Goal: Register for event/course

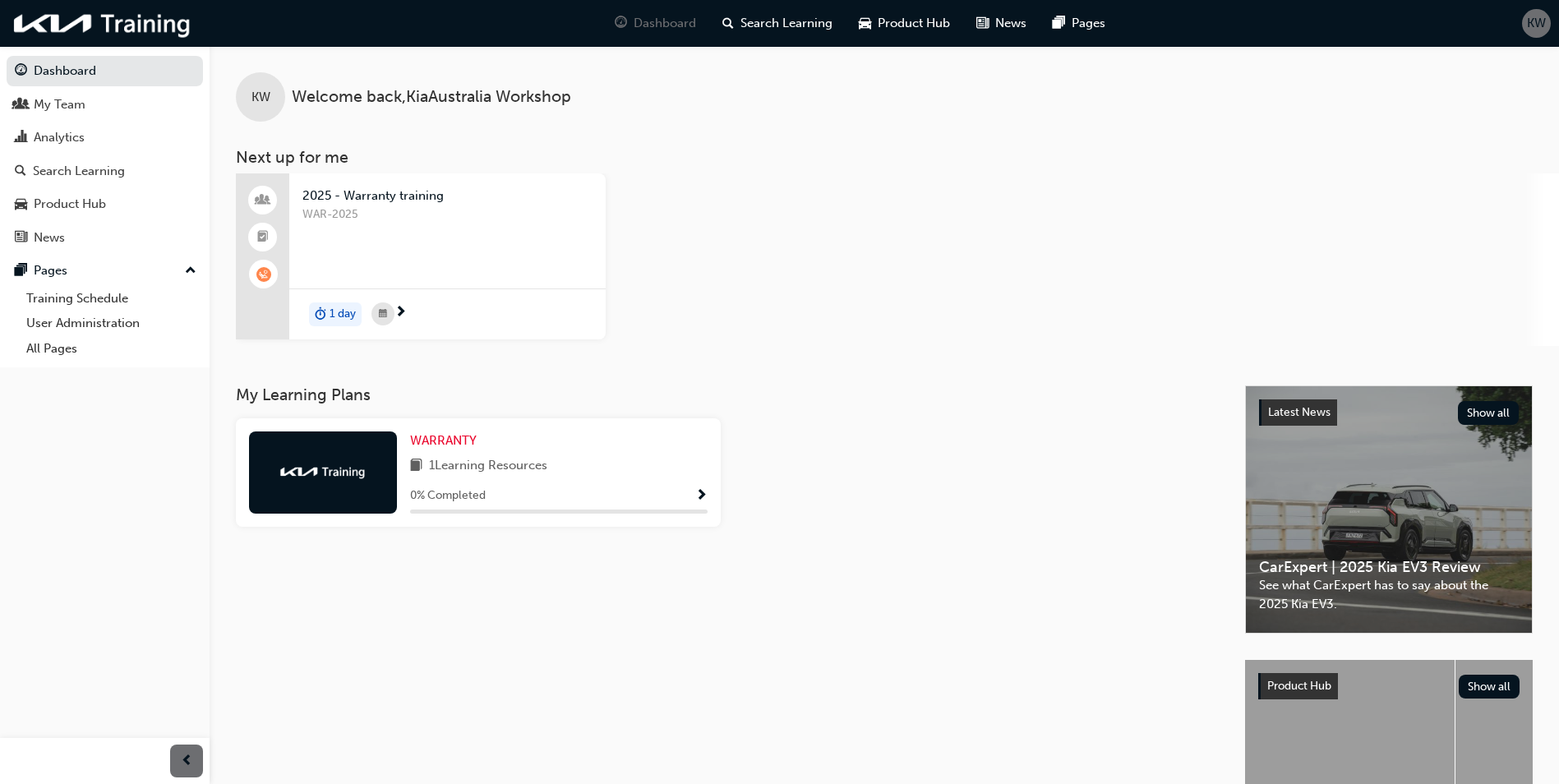
click at [395, 197] on span "2025 - Warranty training" at bounding box center [447, 196] width 290 height 19
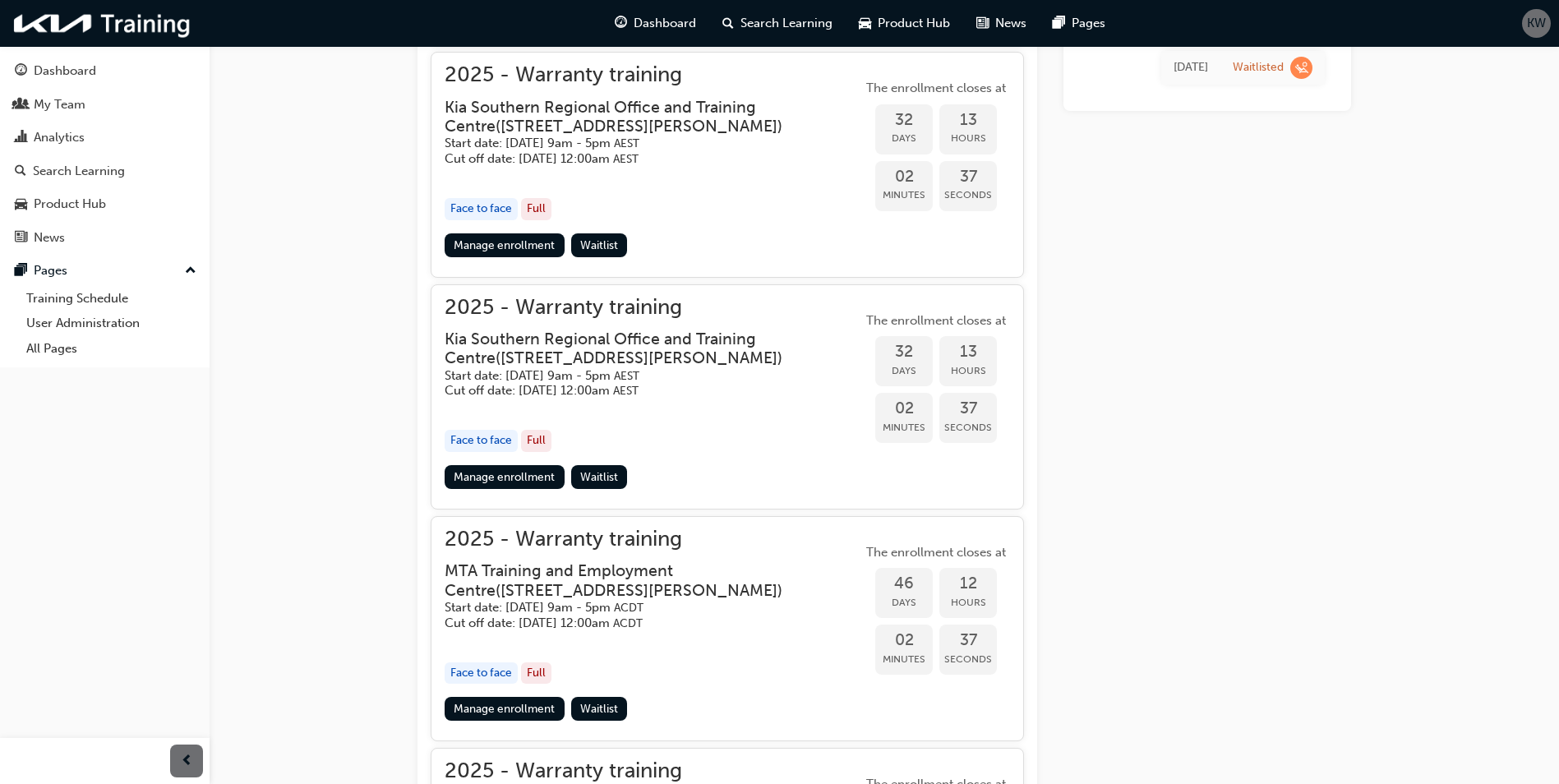
scroll to position [1117, 0]
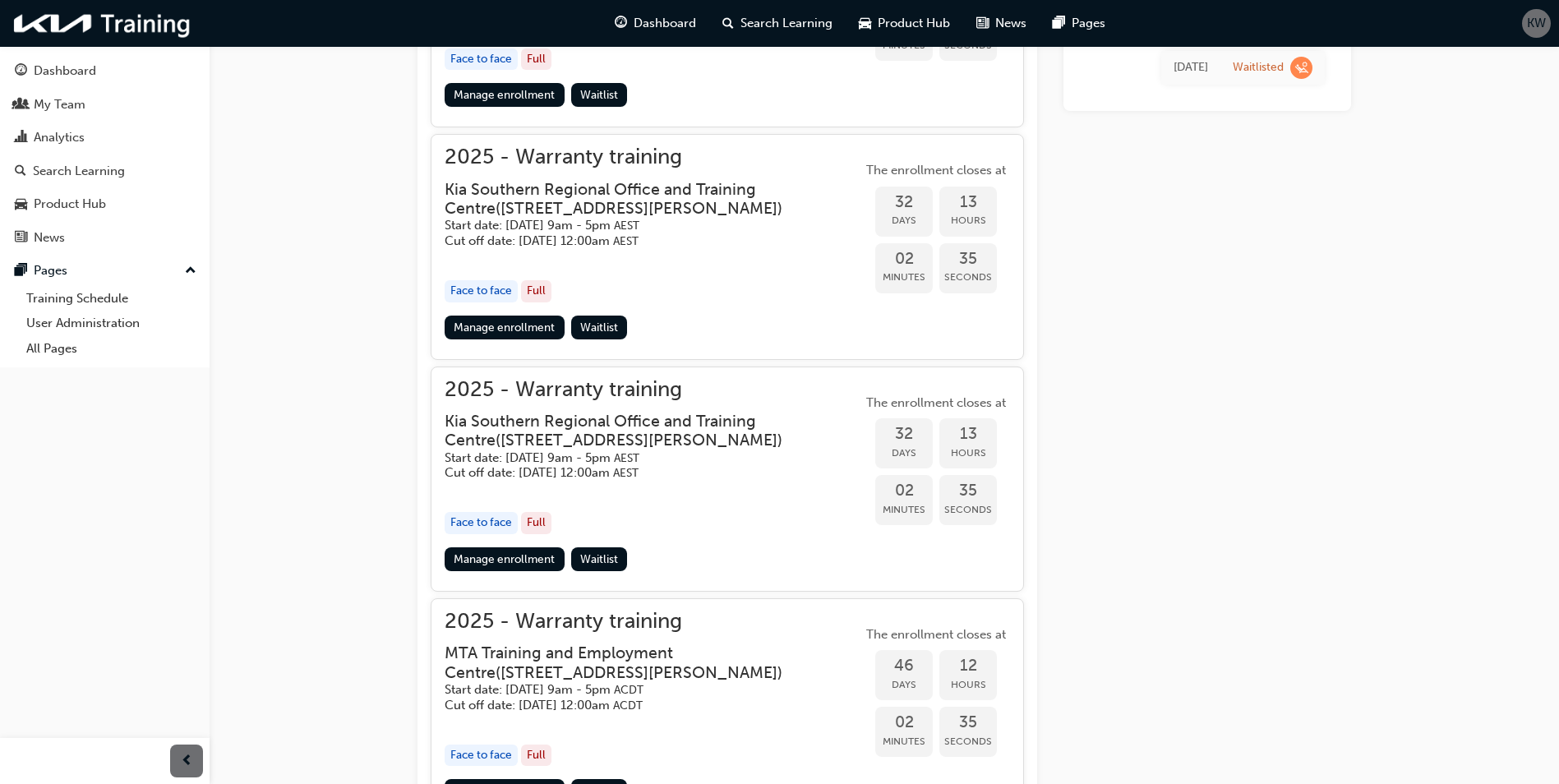
click at [586, 181] on h3 "Kia Southern Regional Office and Training Centre ( [STREET_ADDRESS][PERSON_NAME…" at bounding box center [640, 198] width 391 height 39
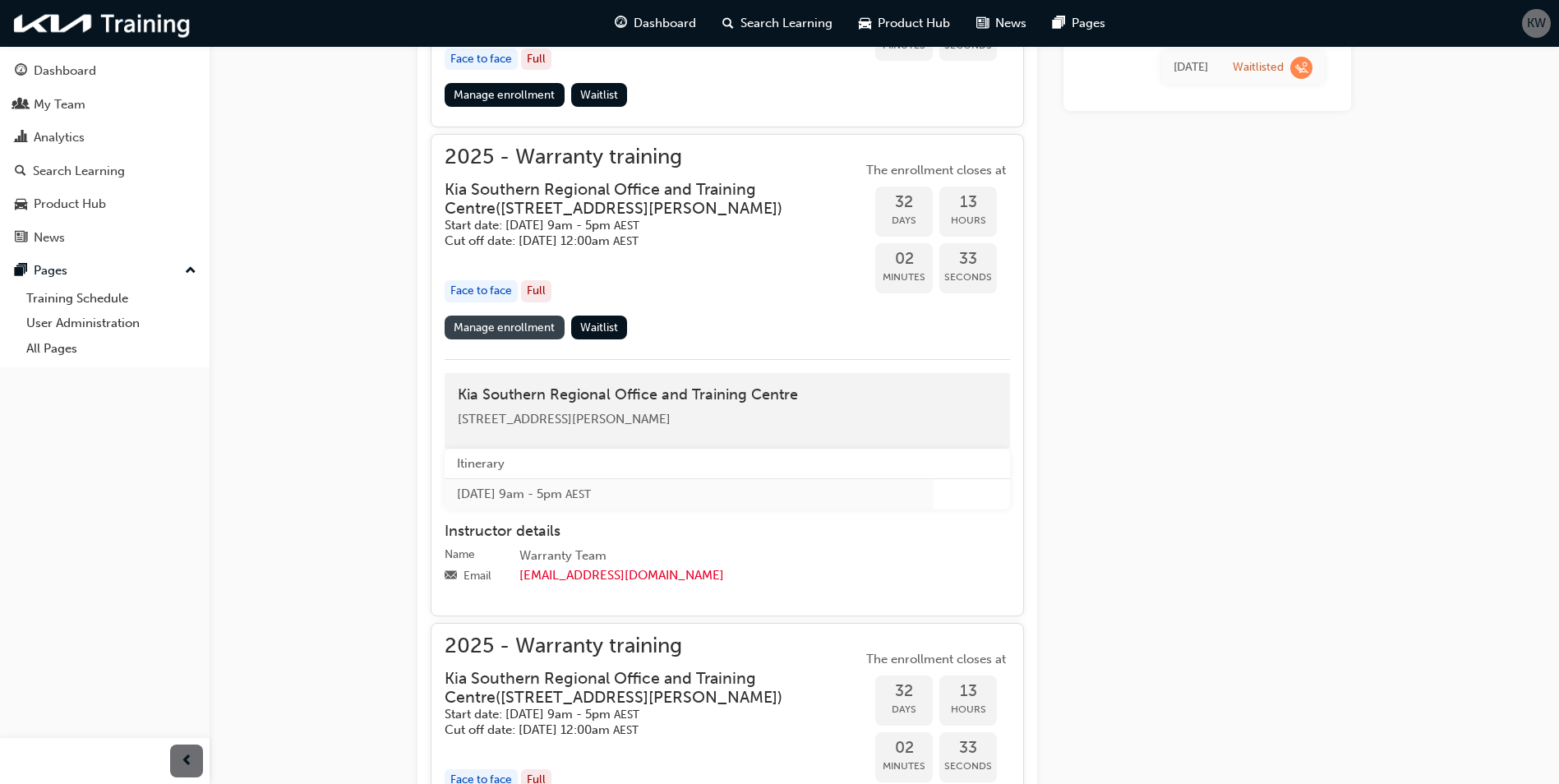
click at [505, 327] on link "Manage enrollment" at bounding box center [505, 327] width 120 height 23
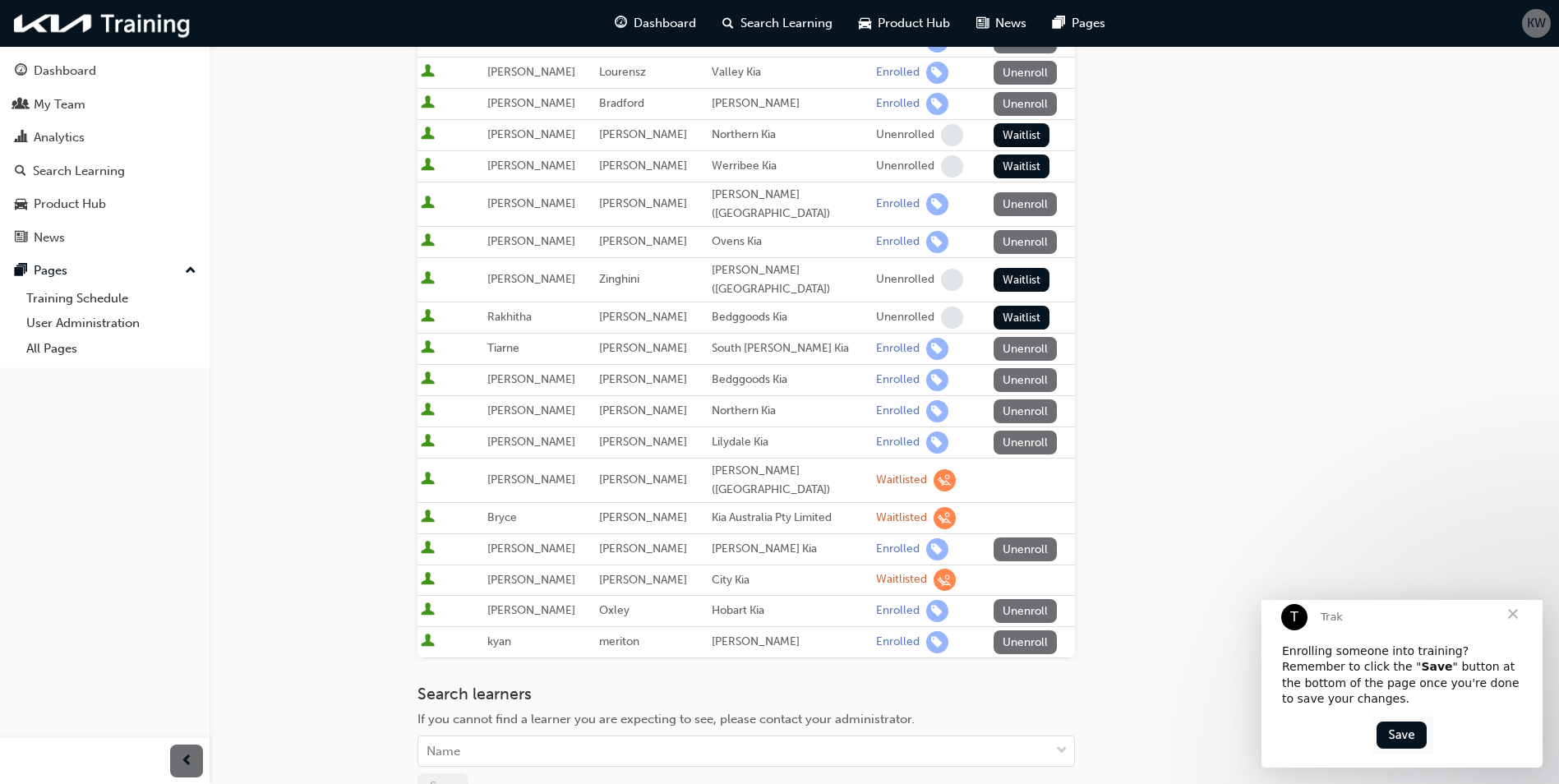
scroll to position [164, 0]
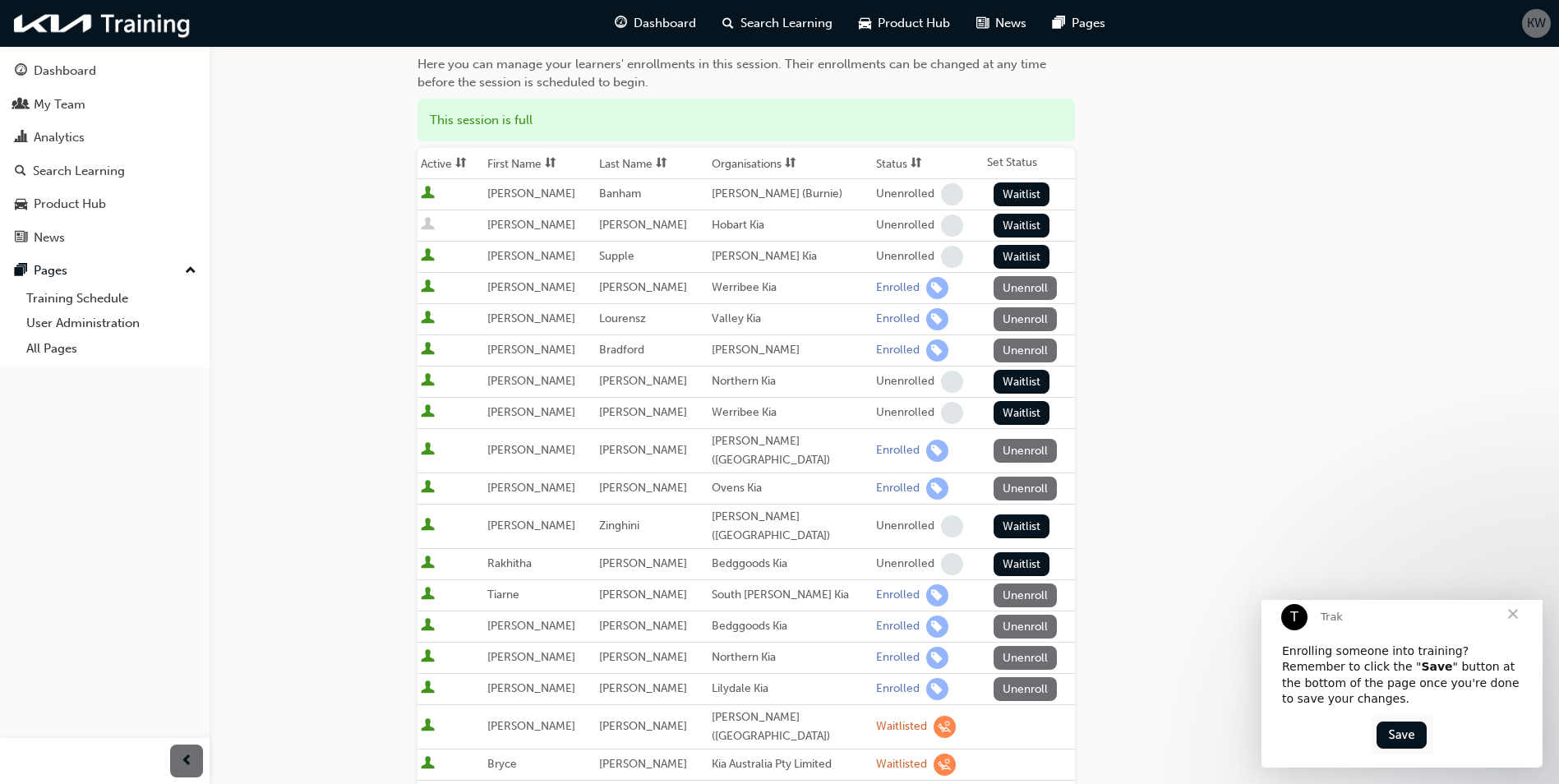
click at [1510, 630] on span "Close" at bounding box center [1514, 613] width 60 height 60
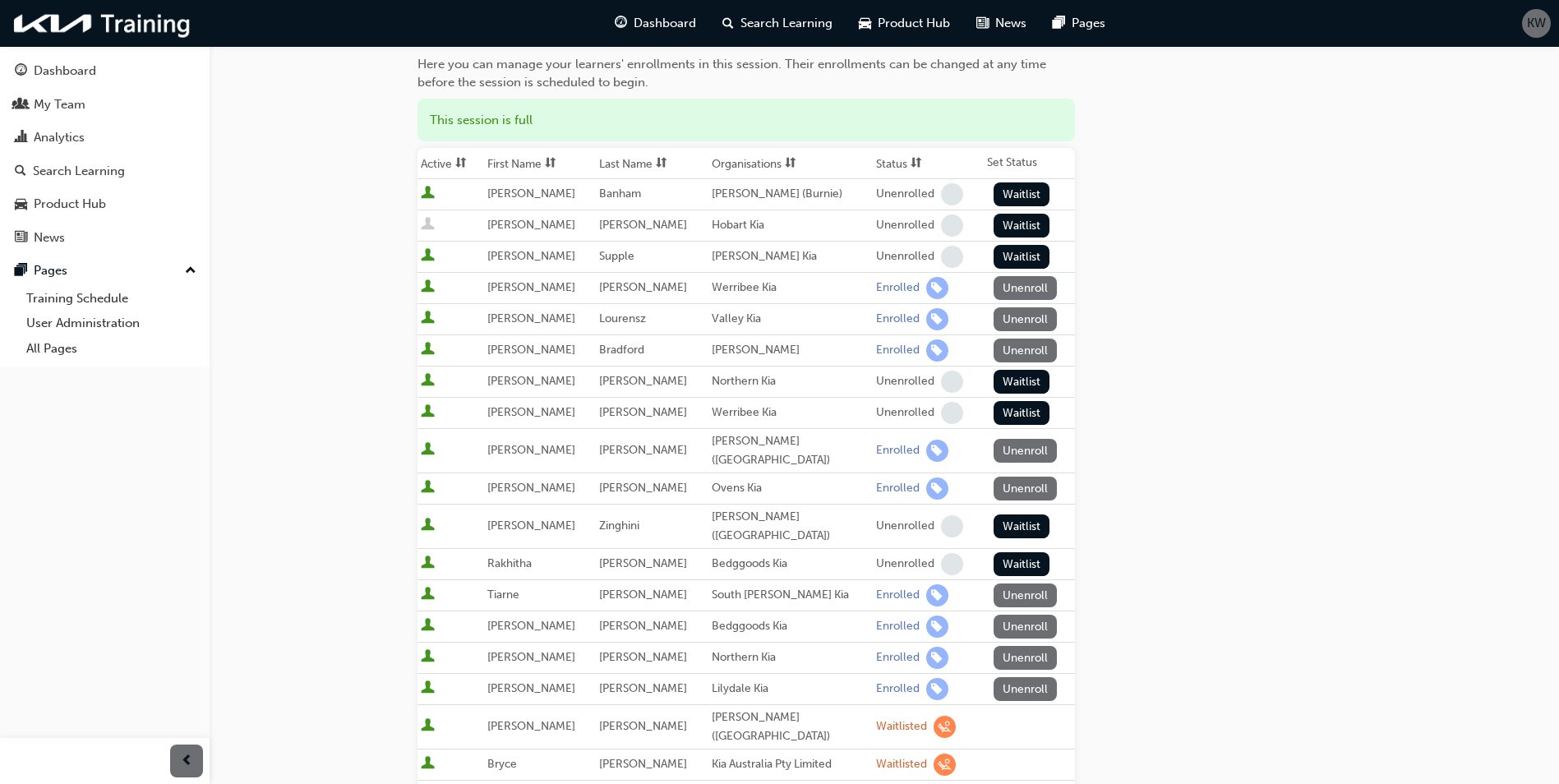
scroll to position [0, 0]
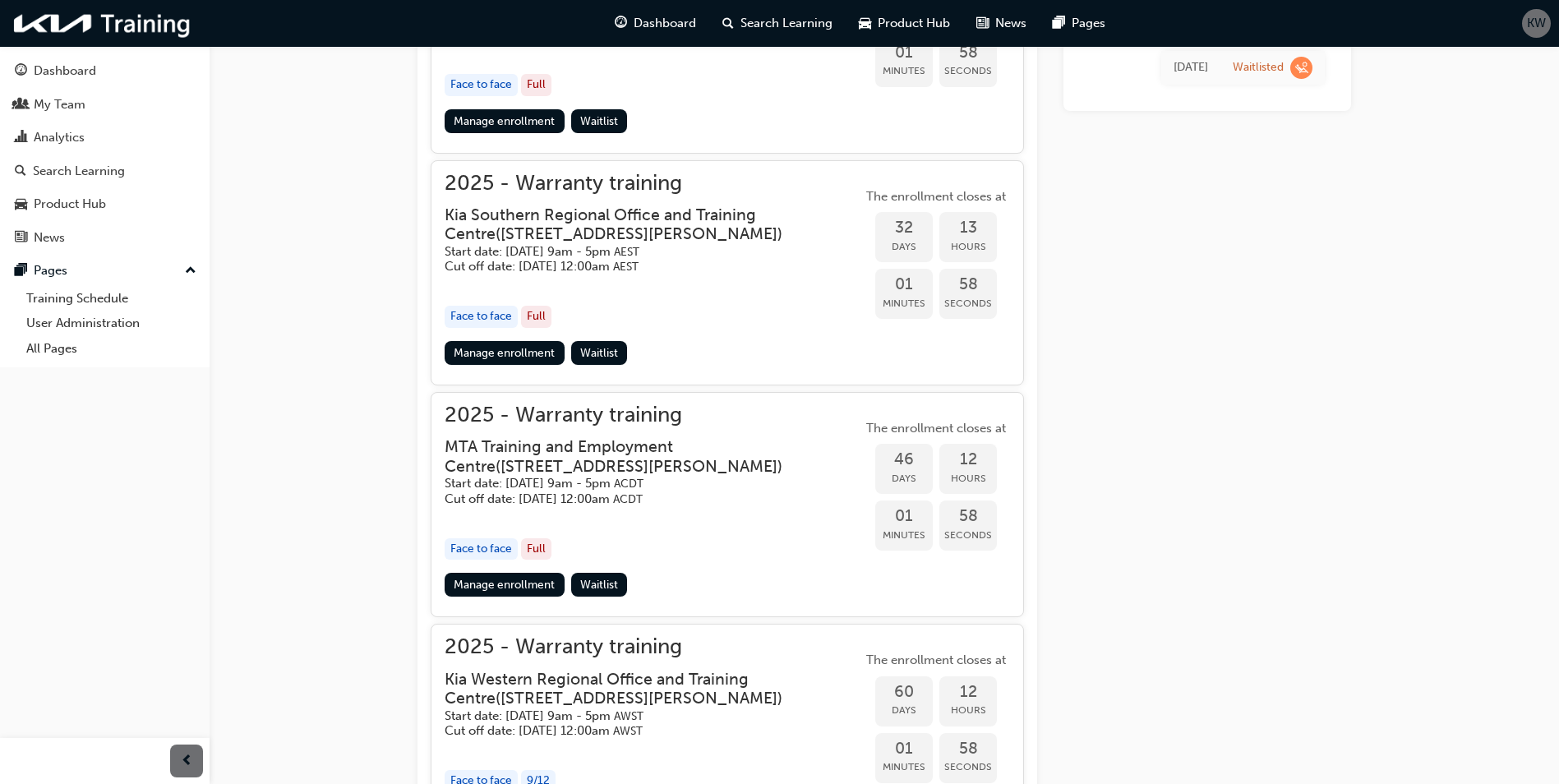
scroll to position [1204, 0]
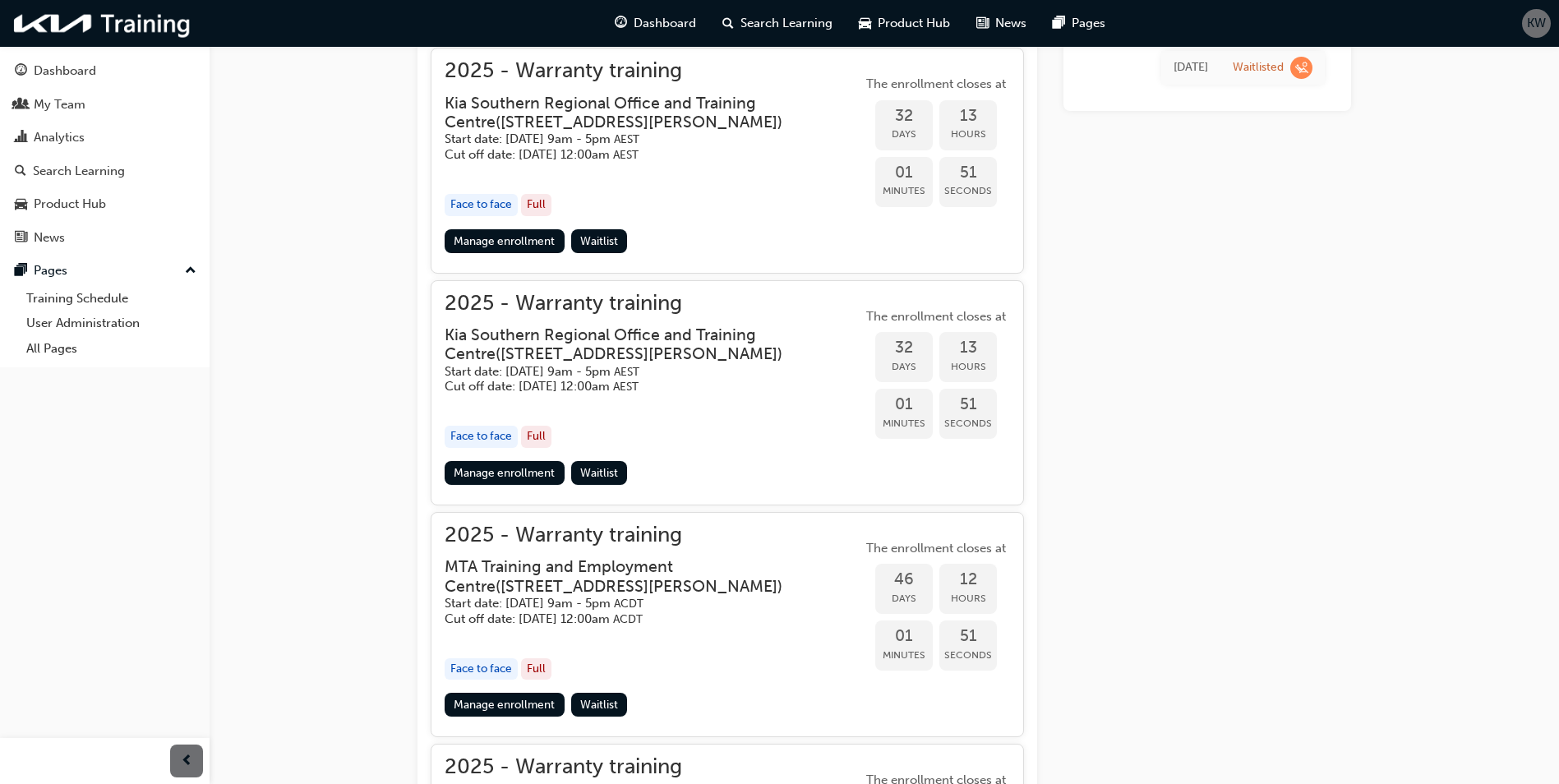
click at [568, 111] on h3 "Kia Southern Regional Office and Training Centre ( [STREET_ADDRESS][PERSON_NAME…" at bounding box center [640, 113] width 391 height 39
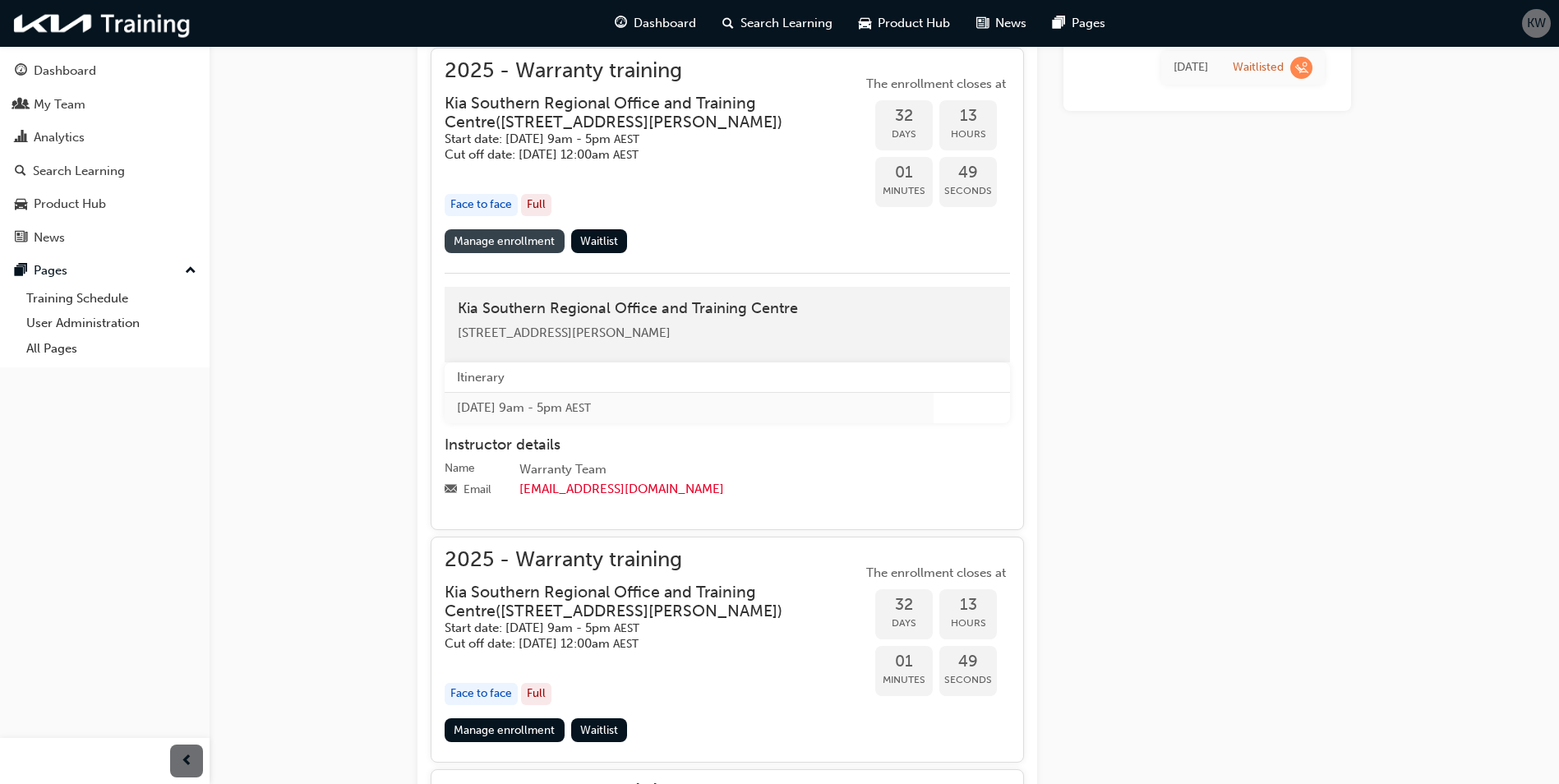
click at [515, 246] on link "Manage enrollment" at bounding box center [505, 241] width 120 height 23
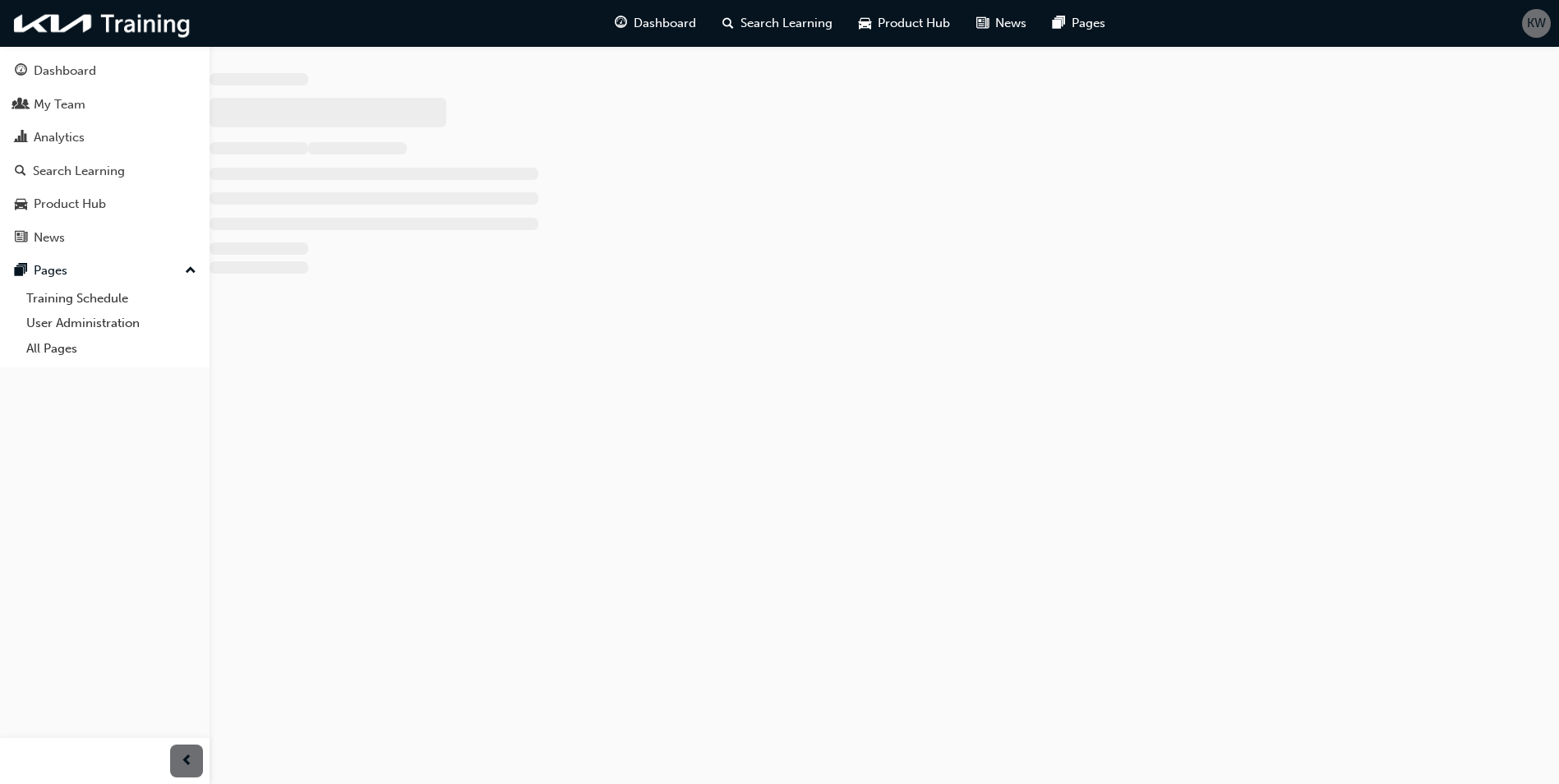
click at [515, 246] on div at bounding box center [538, 251] width 658 height 19
